Goal: Transaction & Acquisition: Purchase product/service

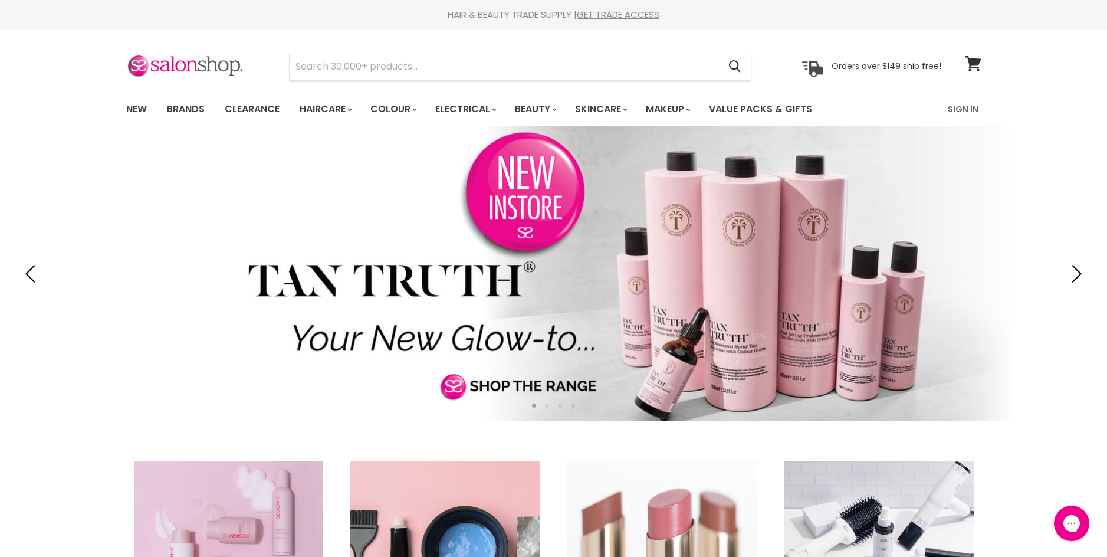
click at [418, 64] on input "Search" at bounding box center [505, 66] width 430 height 27
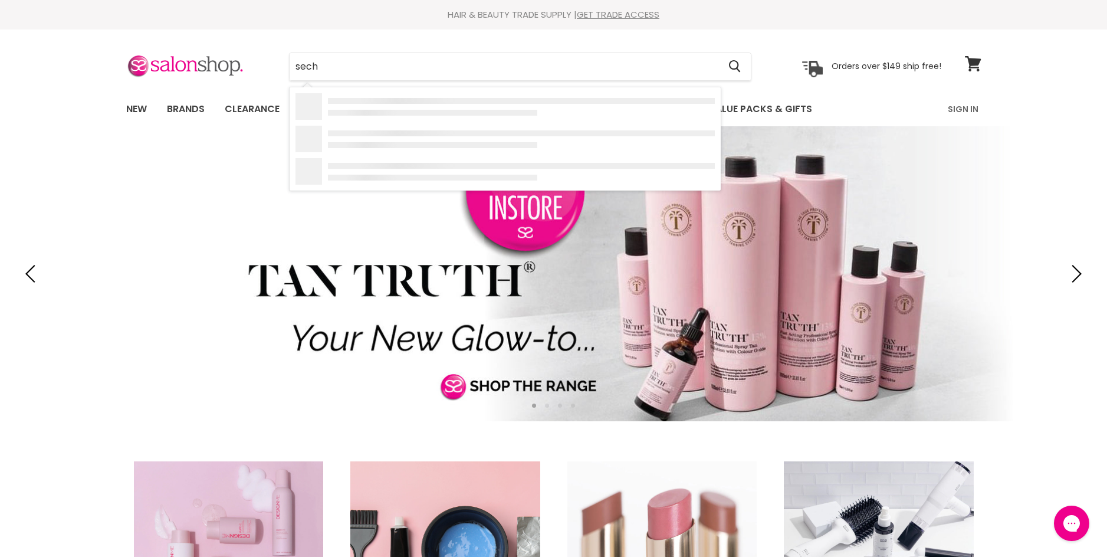
type input "seche"
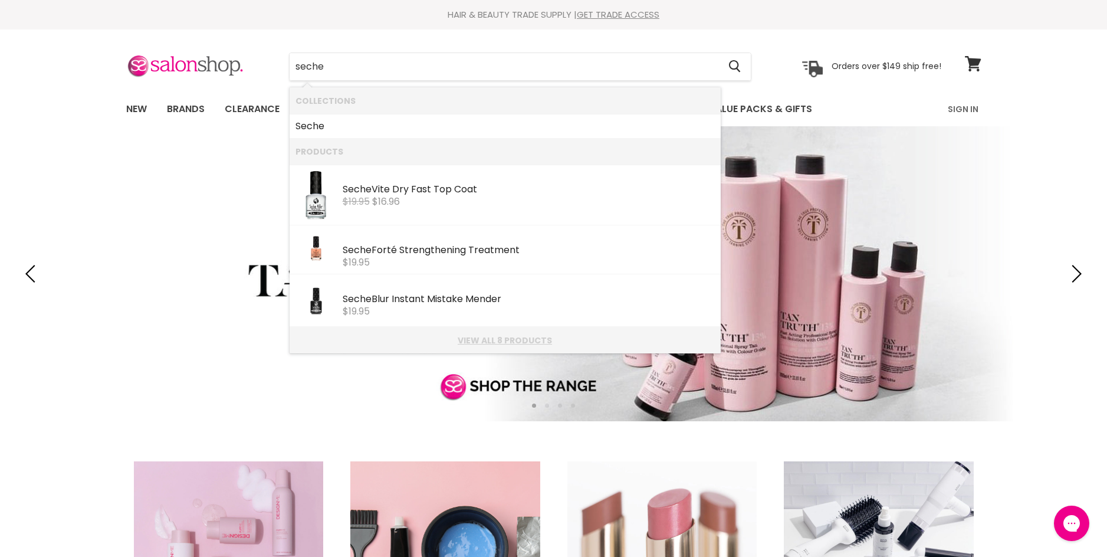
click at [533, 343] on link "View all 8 products" at bounding box center [505, 340] width 419 height 9
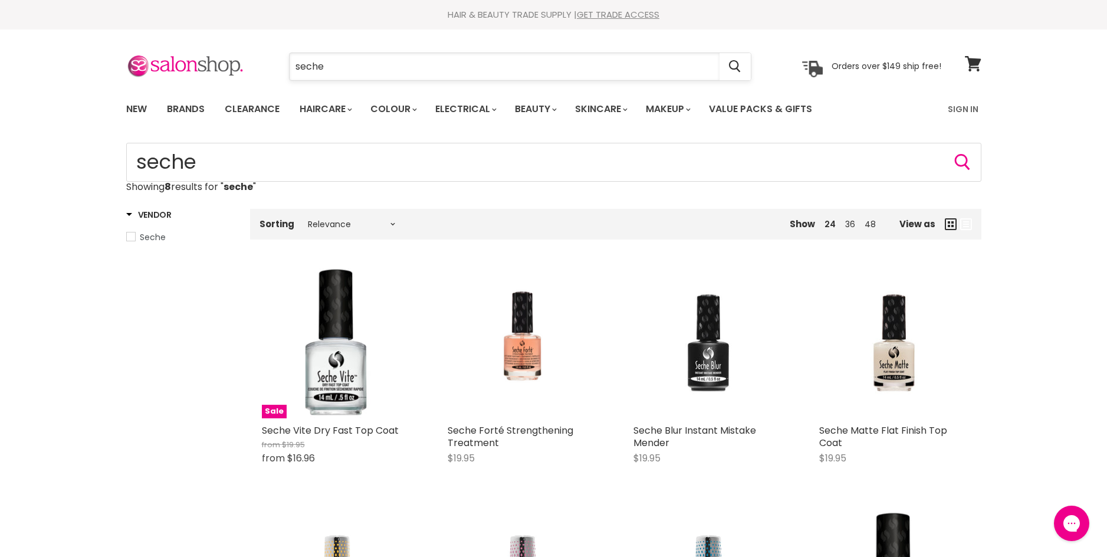
click at [396, 74] on input "seche" at bounding box center [505, 66] width 430 height 27
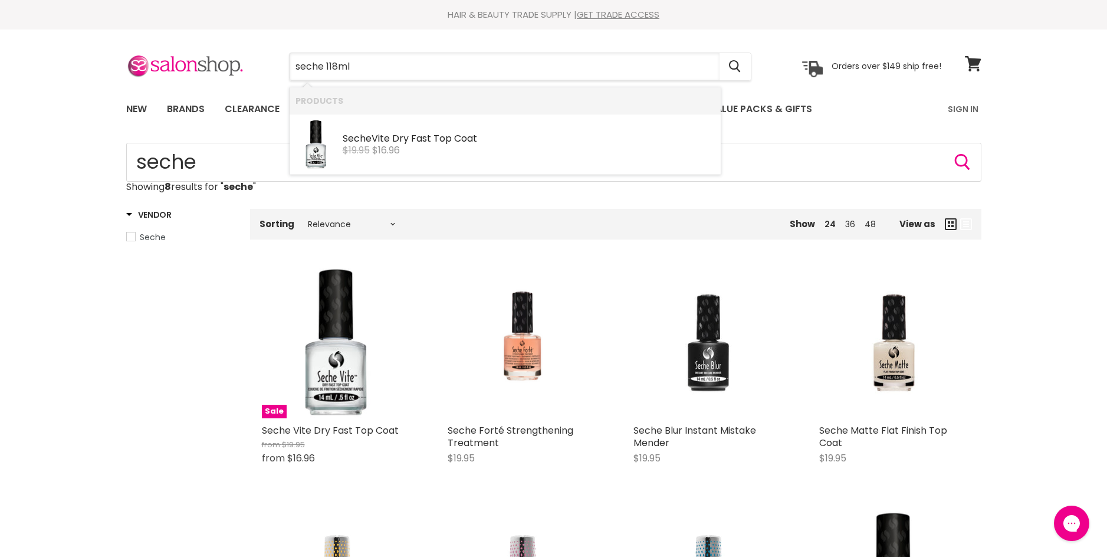
type input "seche 118ml"
